Goal: Check status: Check status

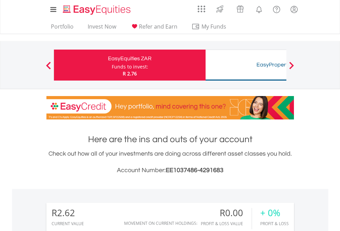
scroll to position [66, 108]
click at [112, 65] on div "Funds to invest:" at bounding box center [130, 66] width 36 height 7
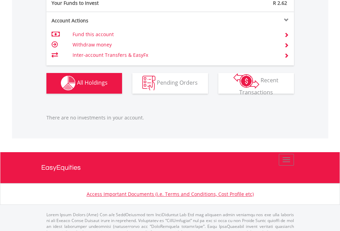
scroll to position [680, 0]
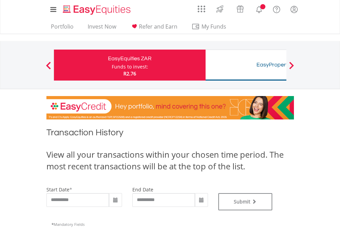
click at [112, 65] on div "Funds to invest:" at bounding box center [130, 66] width 36 height 7
type input "**********"
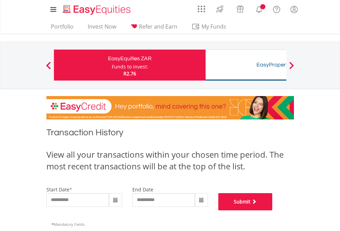
click at [272, 210] on button "Submit" at bounding box center [245, 201] width 54 height 17
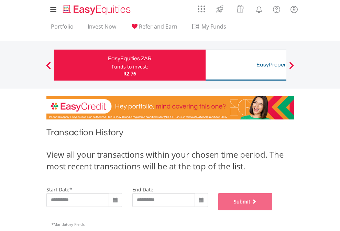
scroll to position [279, 0]
